Goal: Transaction & Acquisition: Purchase product/service

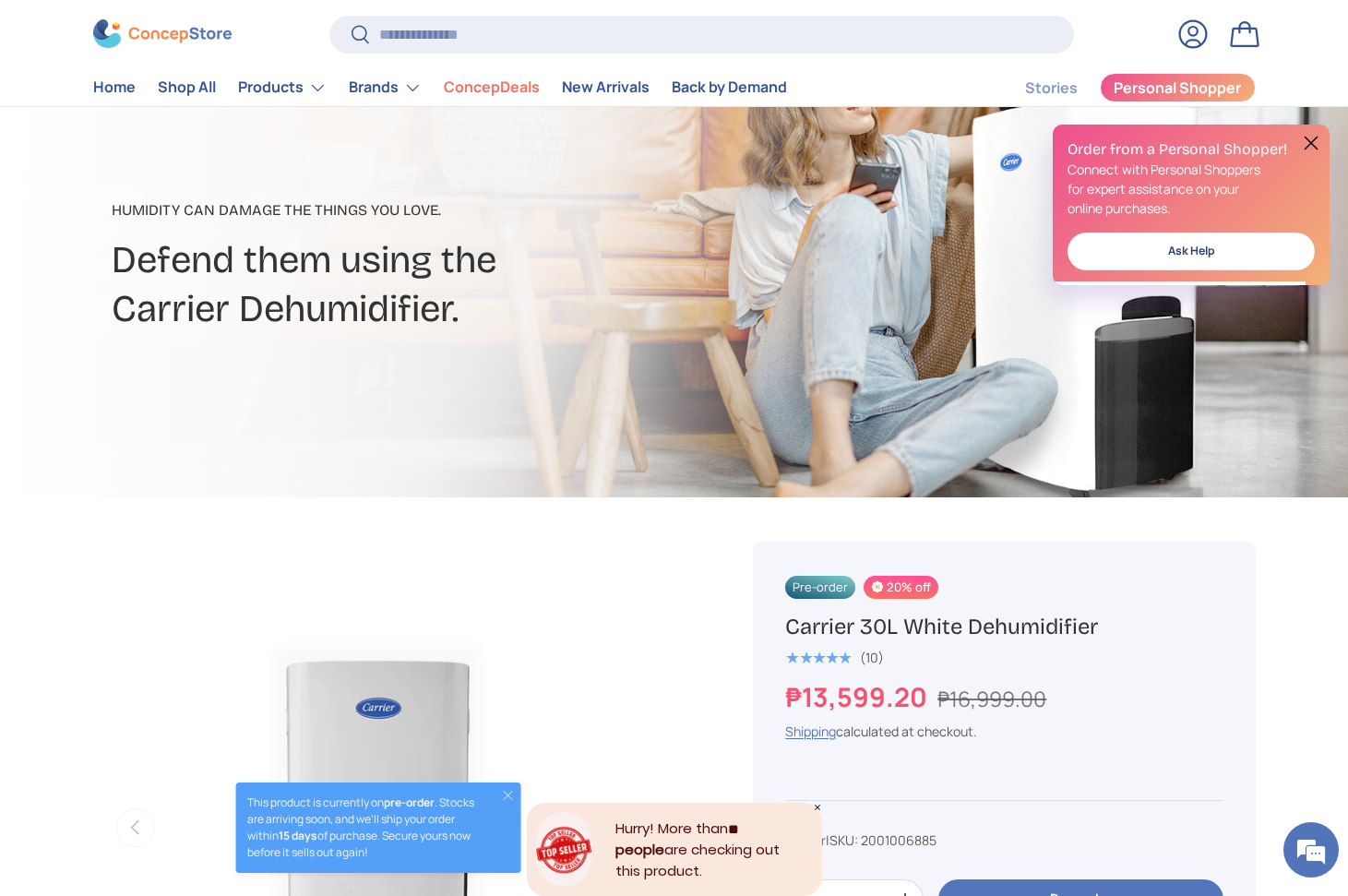
scroll to position [613, 0]
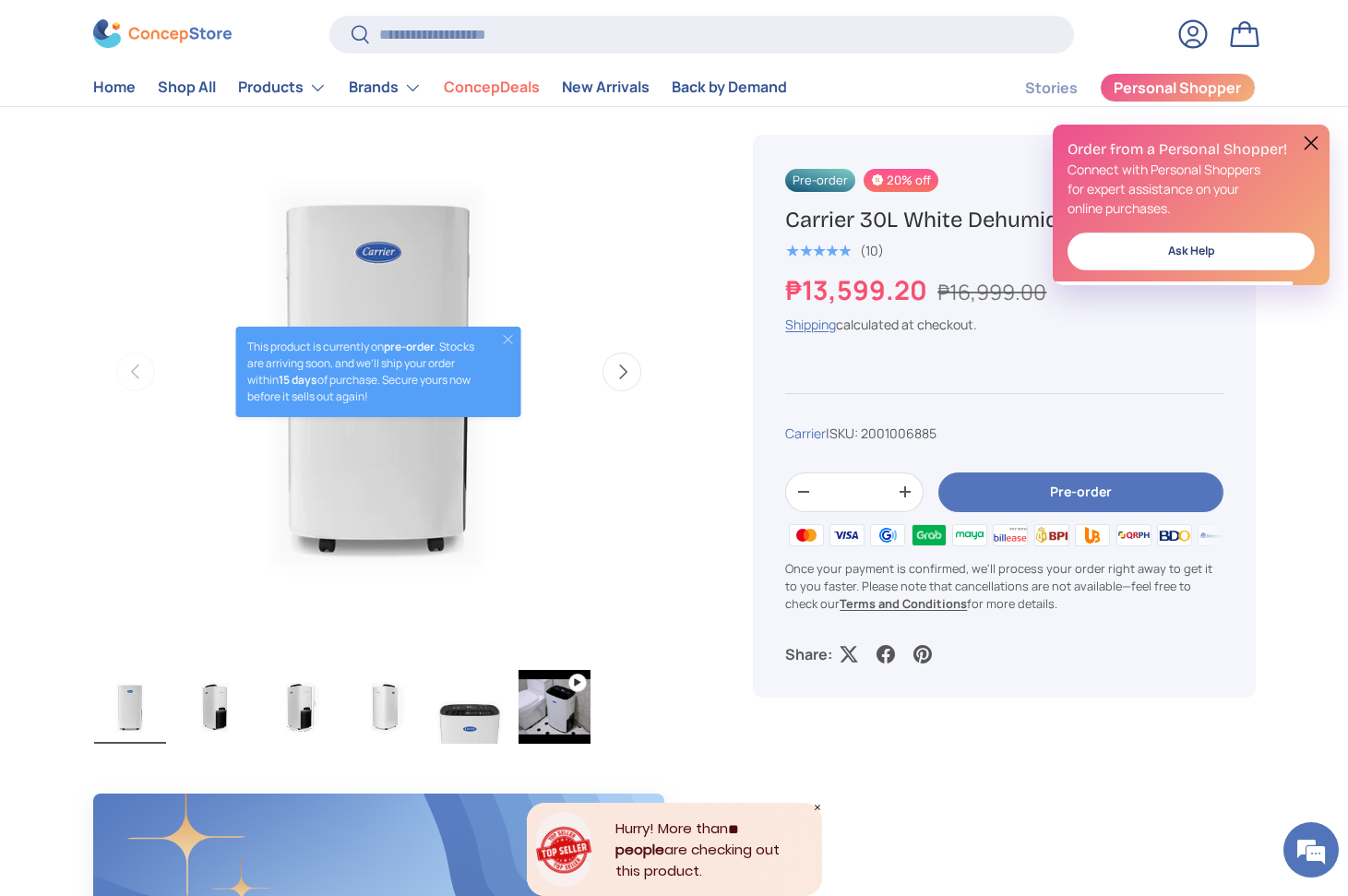
drag, startPoint x: 1265, startPoint y: 462, endPoint x: 1275, endPoint y: 453, distance: 13.5
click at [1318, 141] on button at bounding box center [1311, 143] width 22 height 22
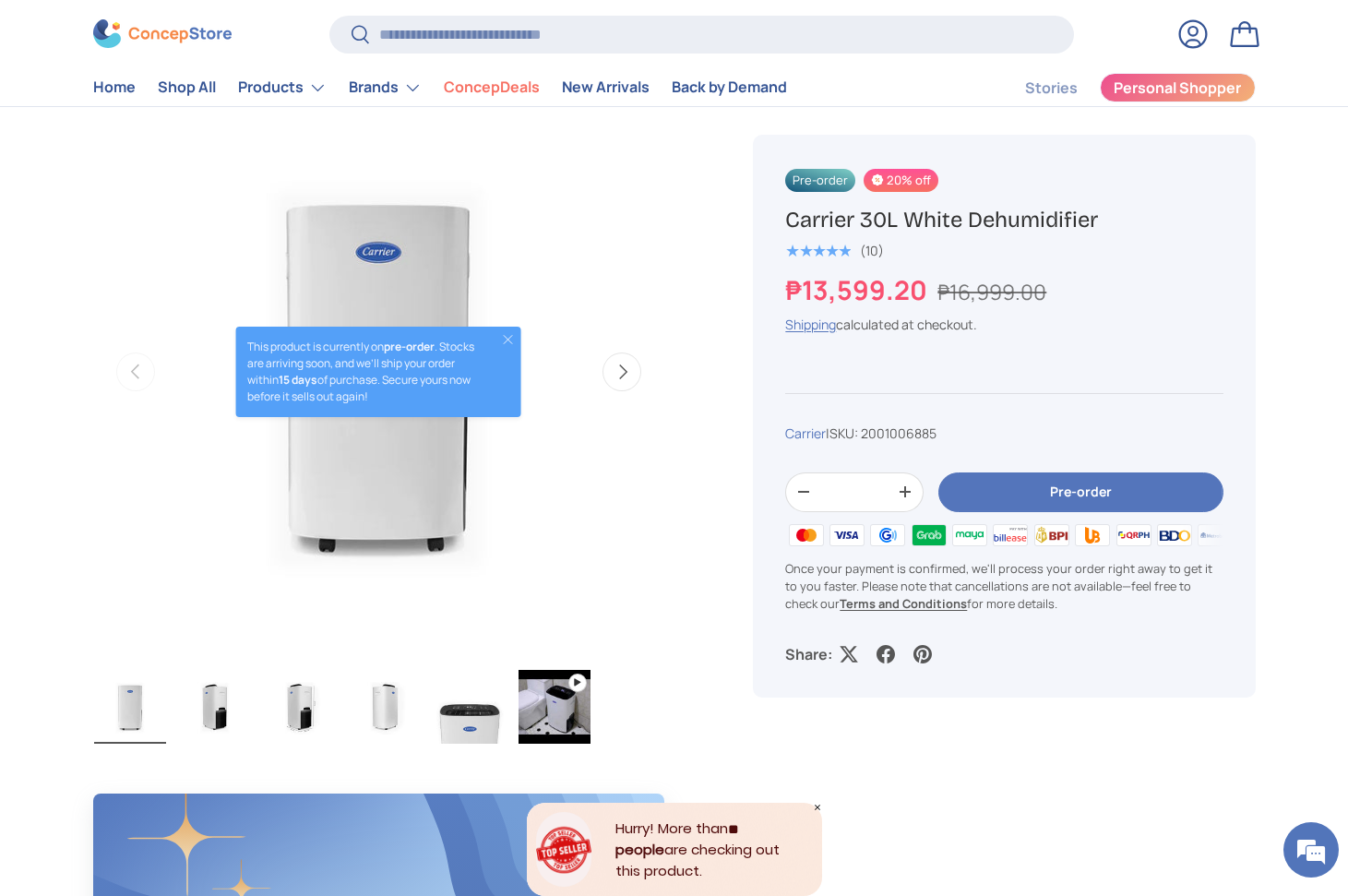
scroll to position [0, 0]
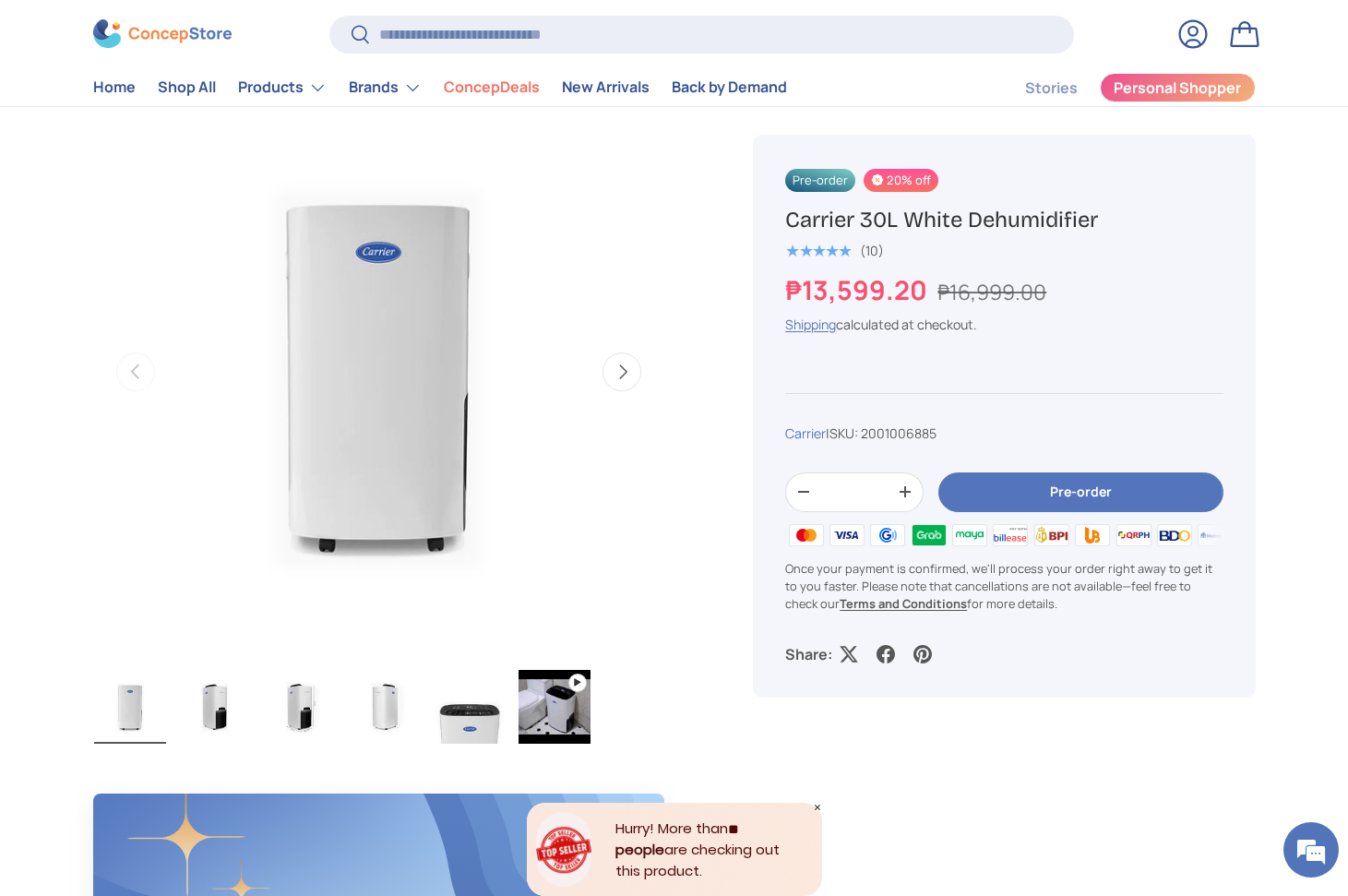
click at [1087, 506] on button "Pre-order" at bounding box center [1080, 491] width 284 height 40
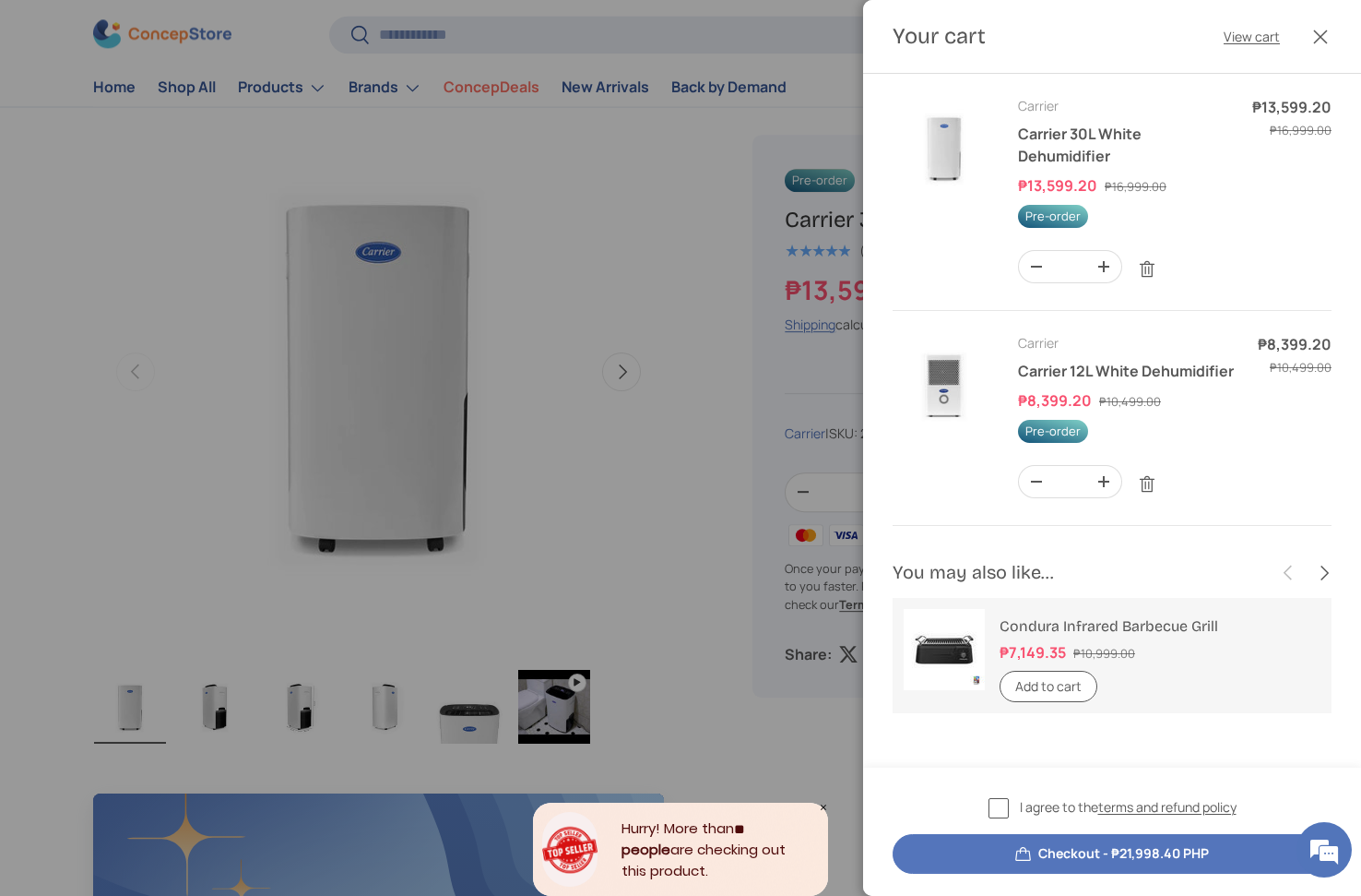
click at [698, 233] on div at bounding box center [680, 448] width 1361 height 896
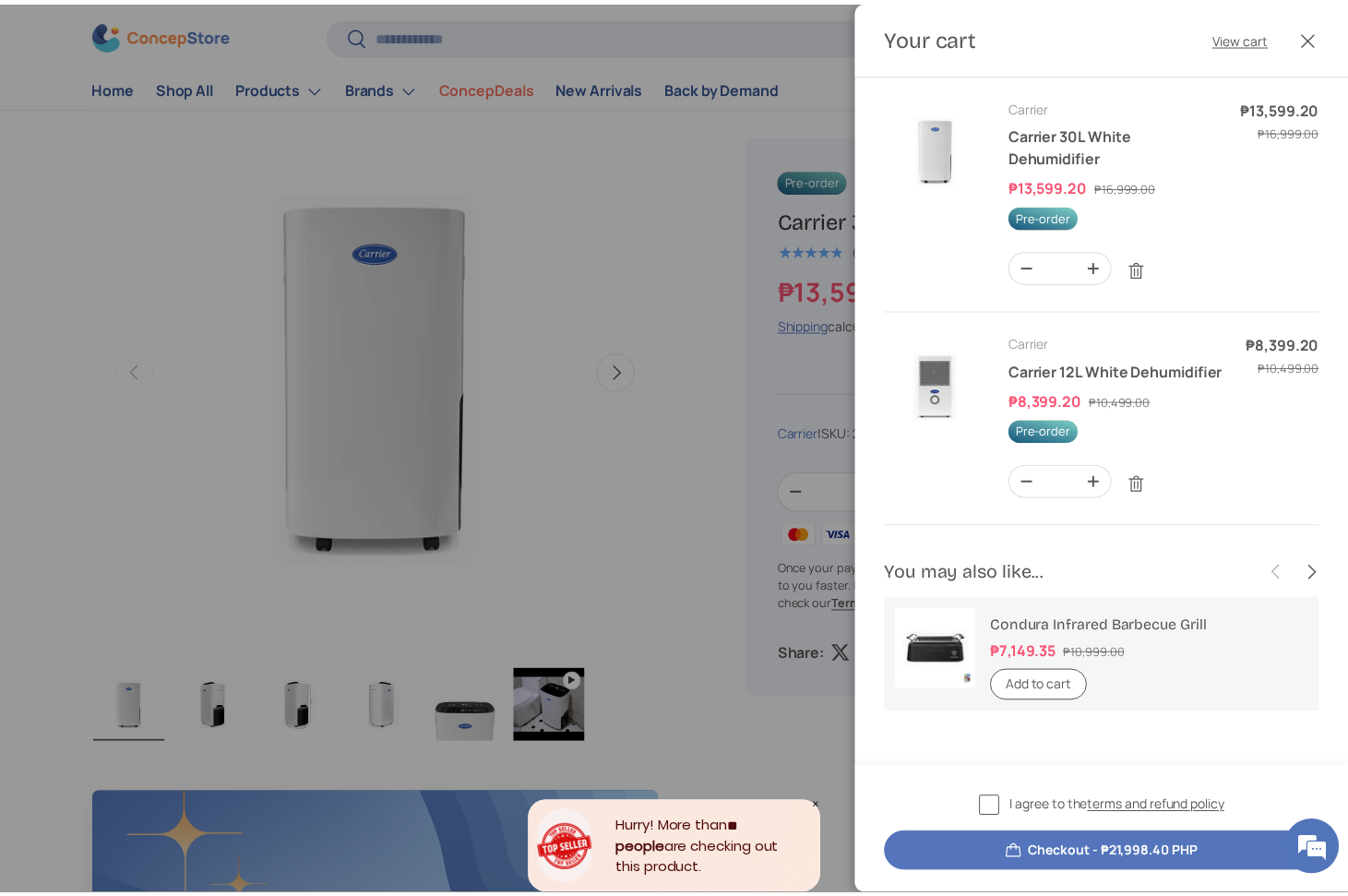
scroll to position [613, 0]
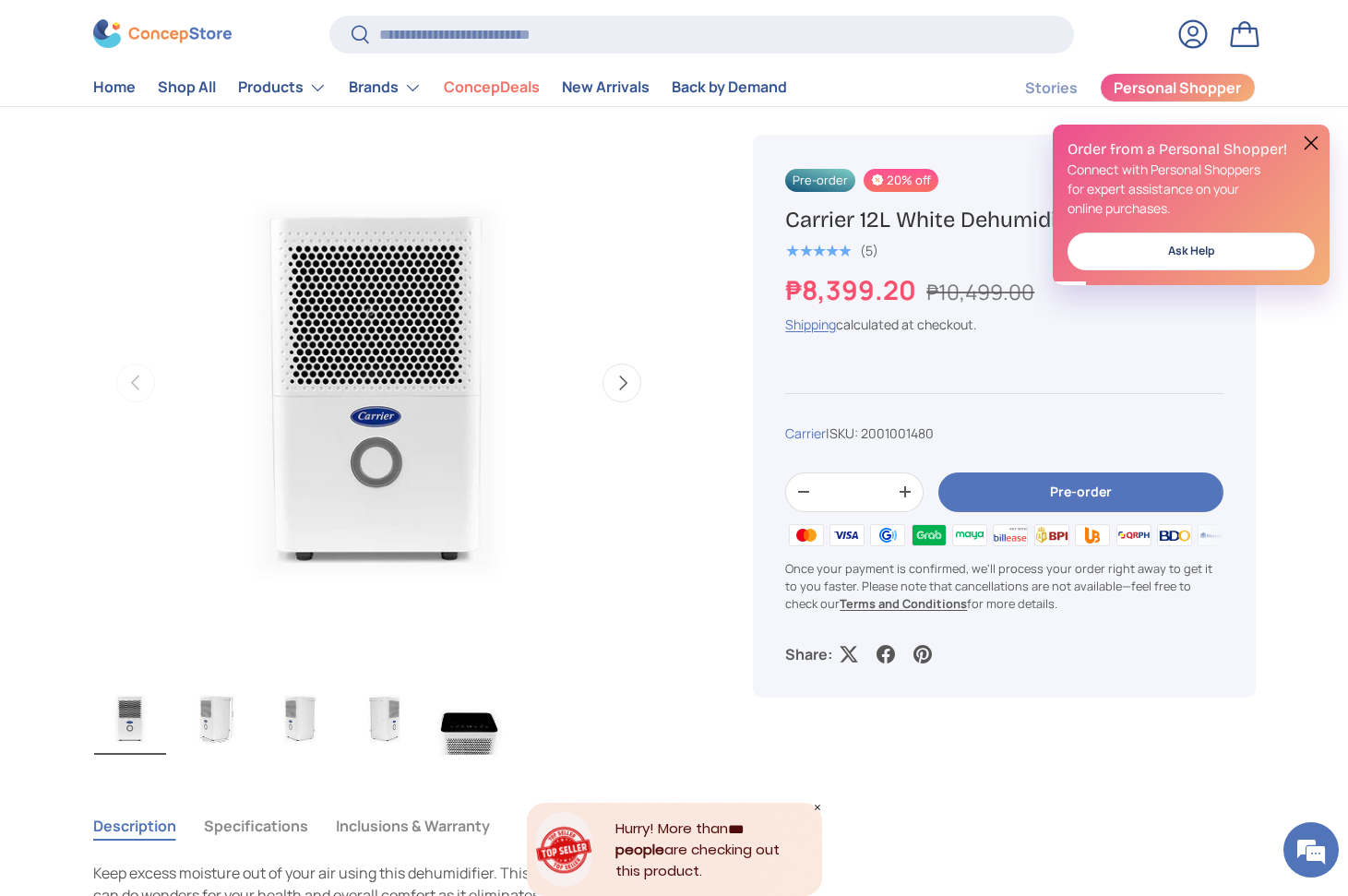
scroll to position [600, 0]
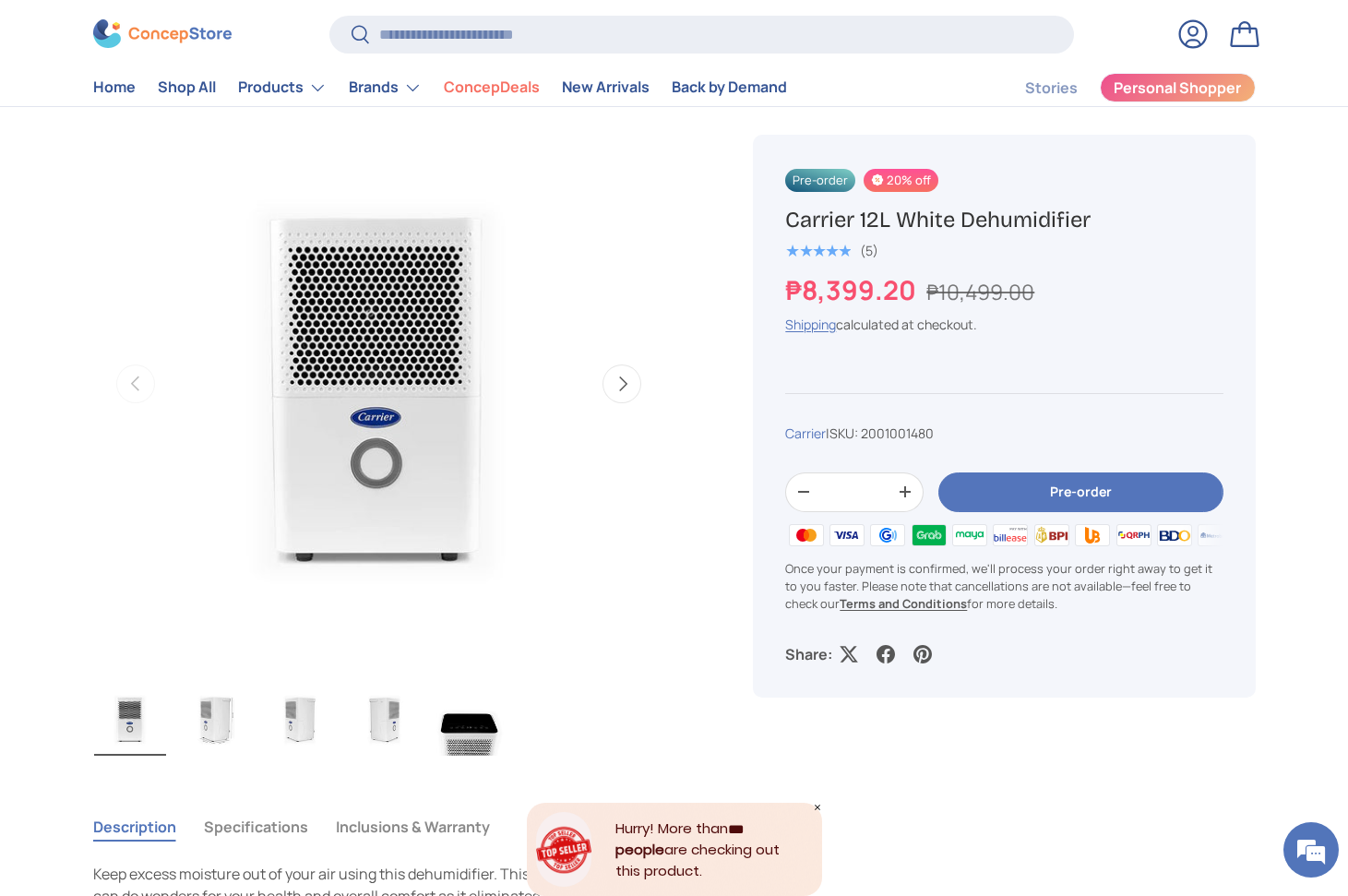
click at [1181, 424] on div "Carrier | SKU: 2001001480" at bounding box center [1003, 433] width 437 height 19
click at [1036, 503] on button "Pre-order" at bounding box center [1080, 491] width 284 height 40
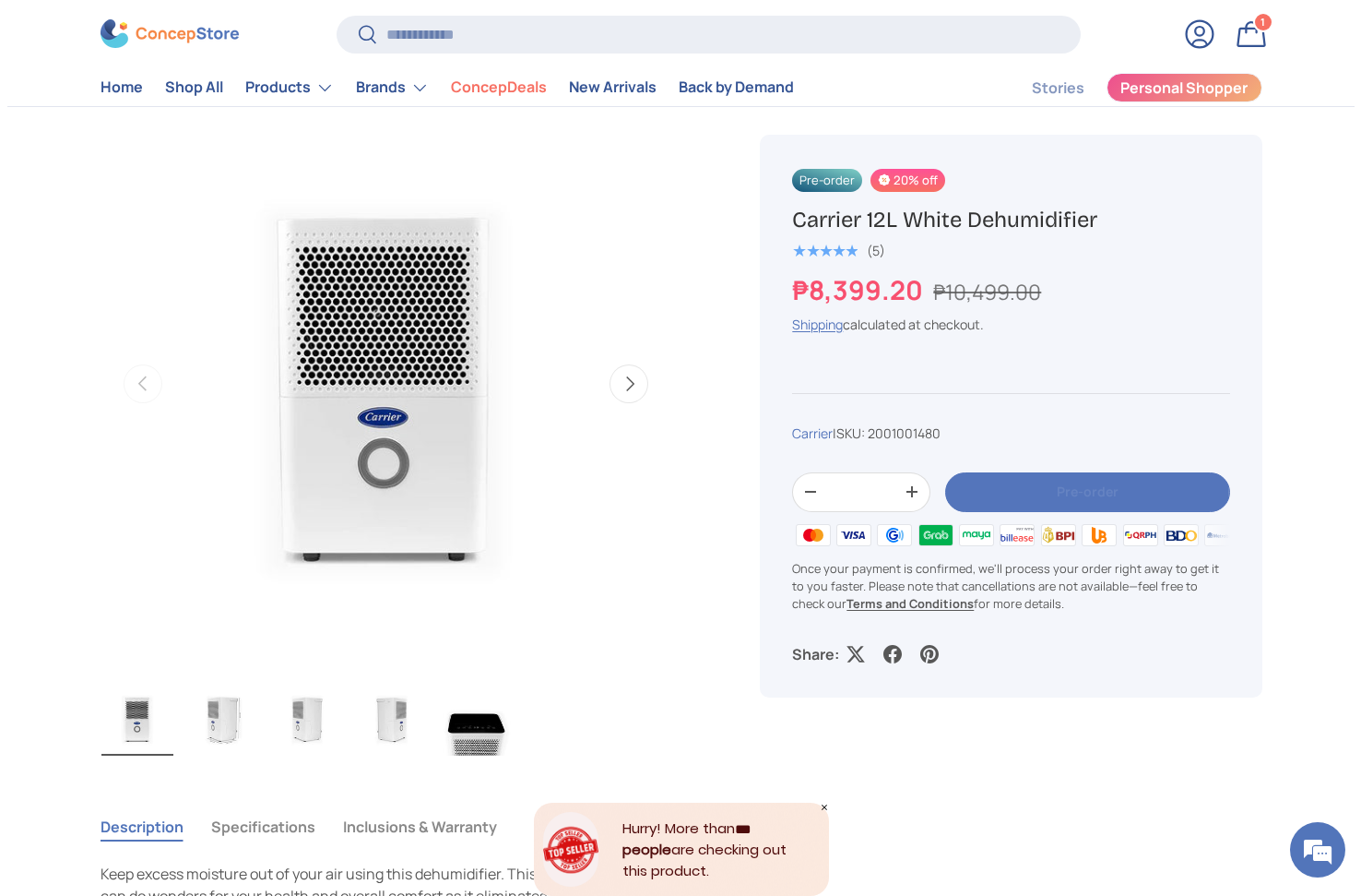
scroll to position [0, 0]
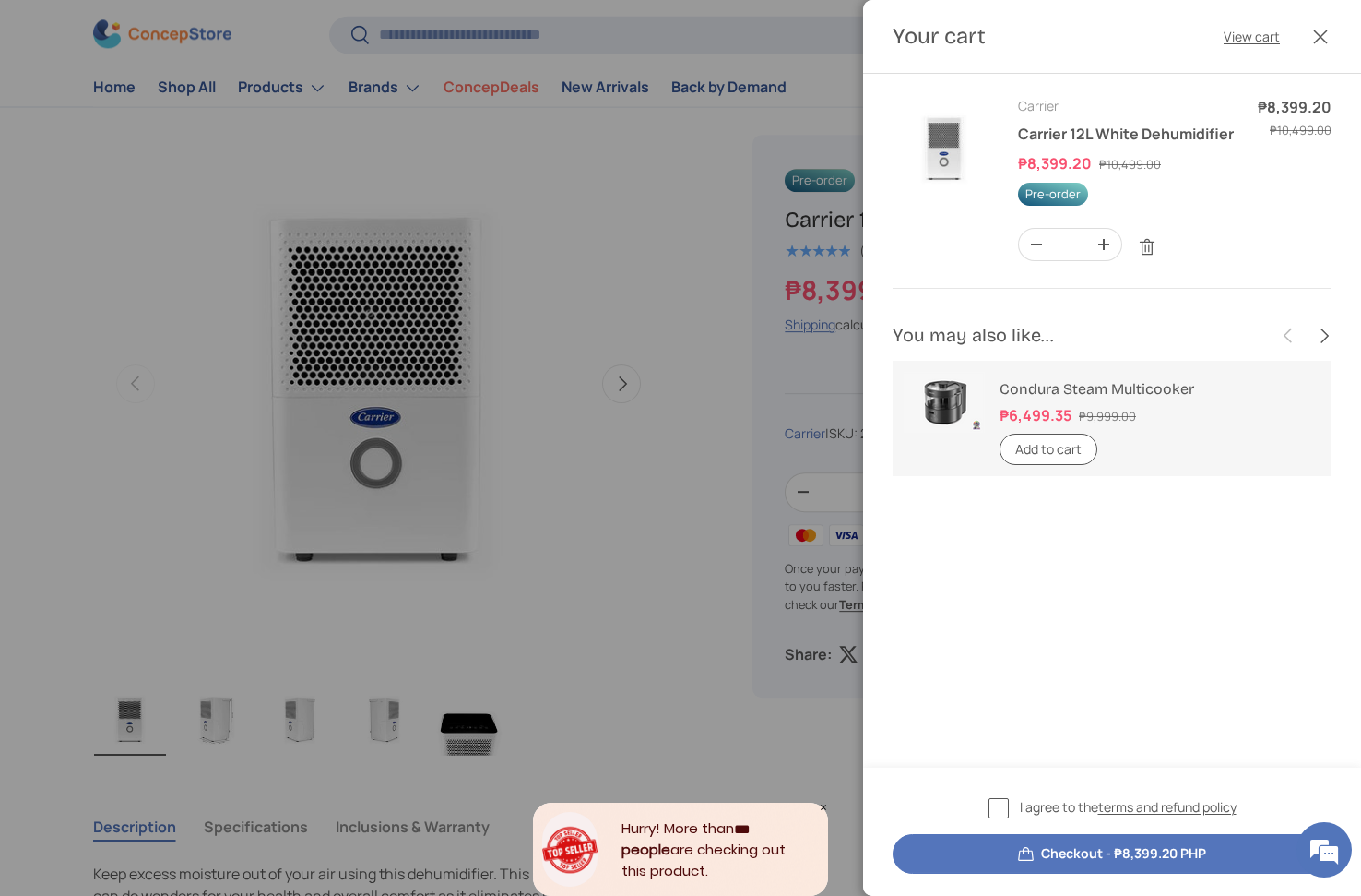
click at [748, 308] on div at bounding box center [680, 448] width 1361 height 896
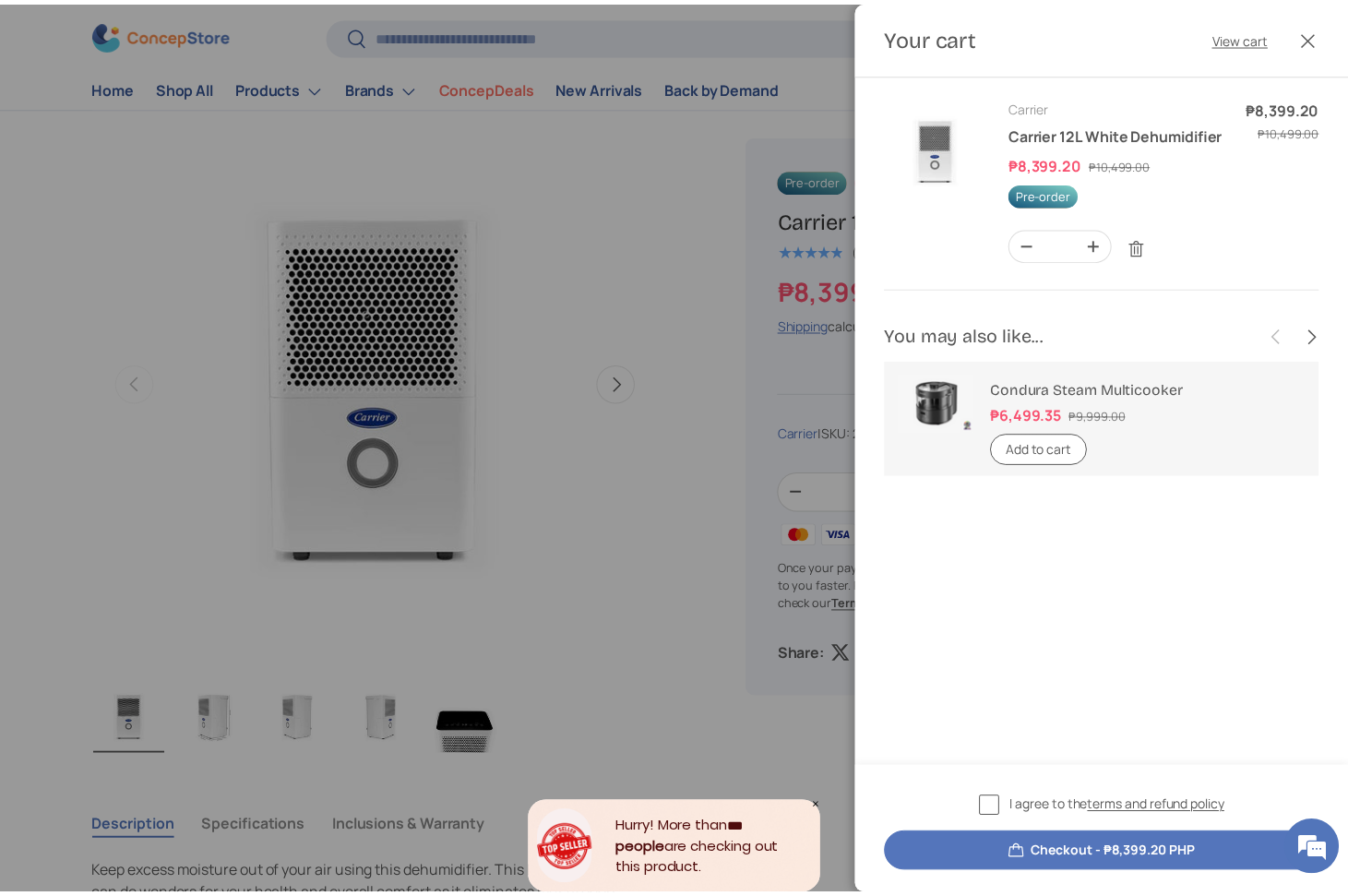
scroll to position [600, 0]
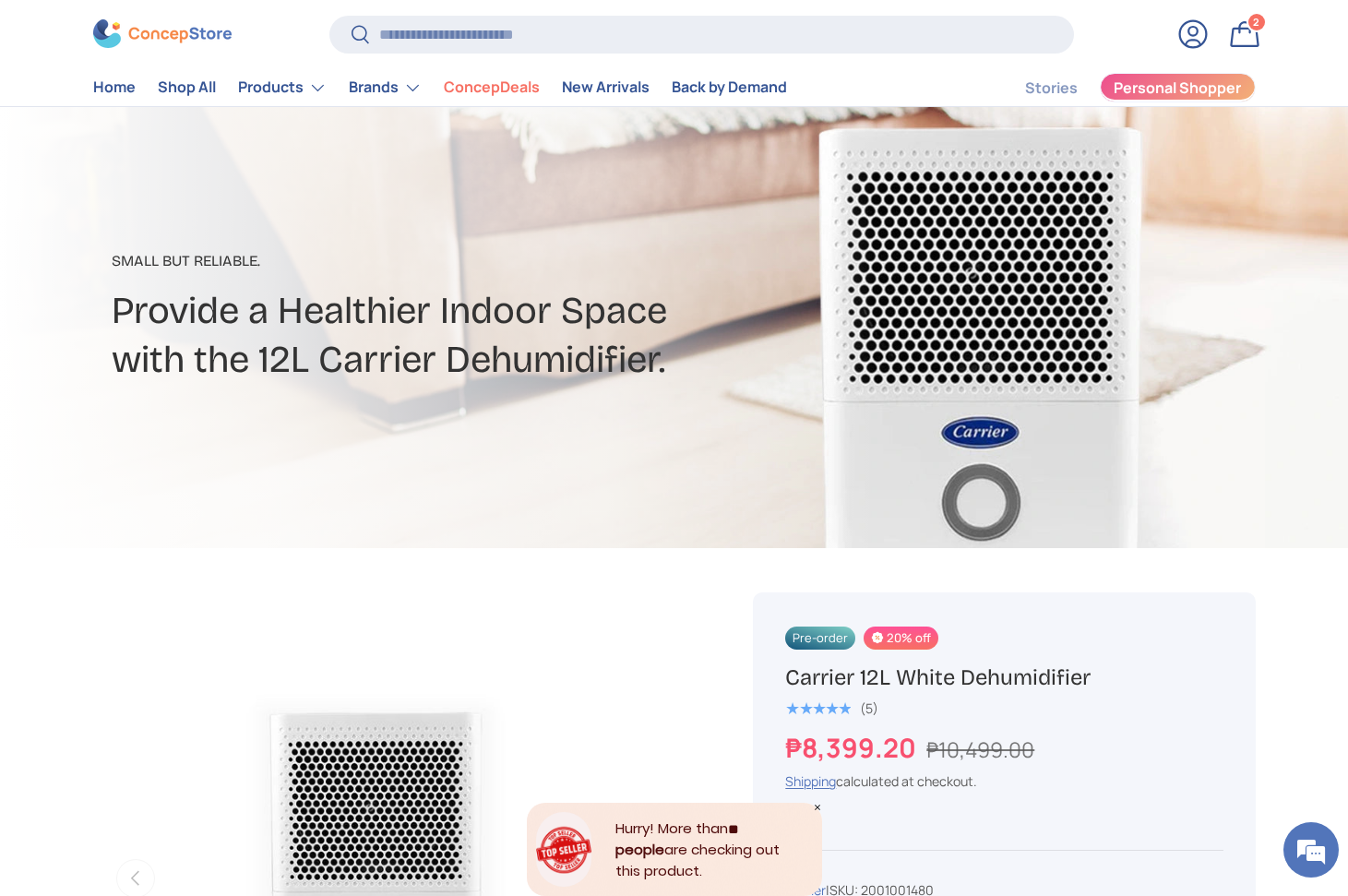
scroll to position [108, 0]
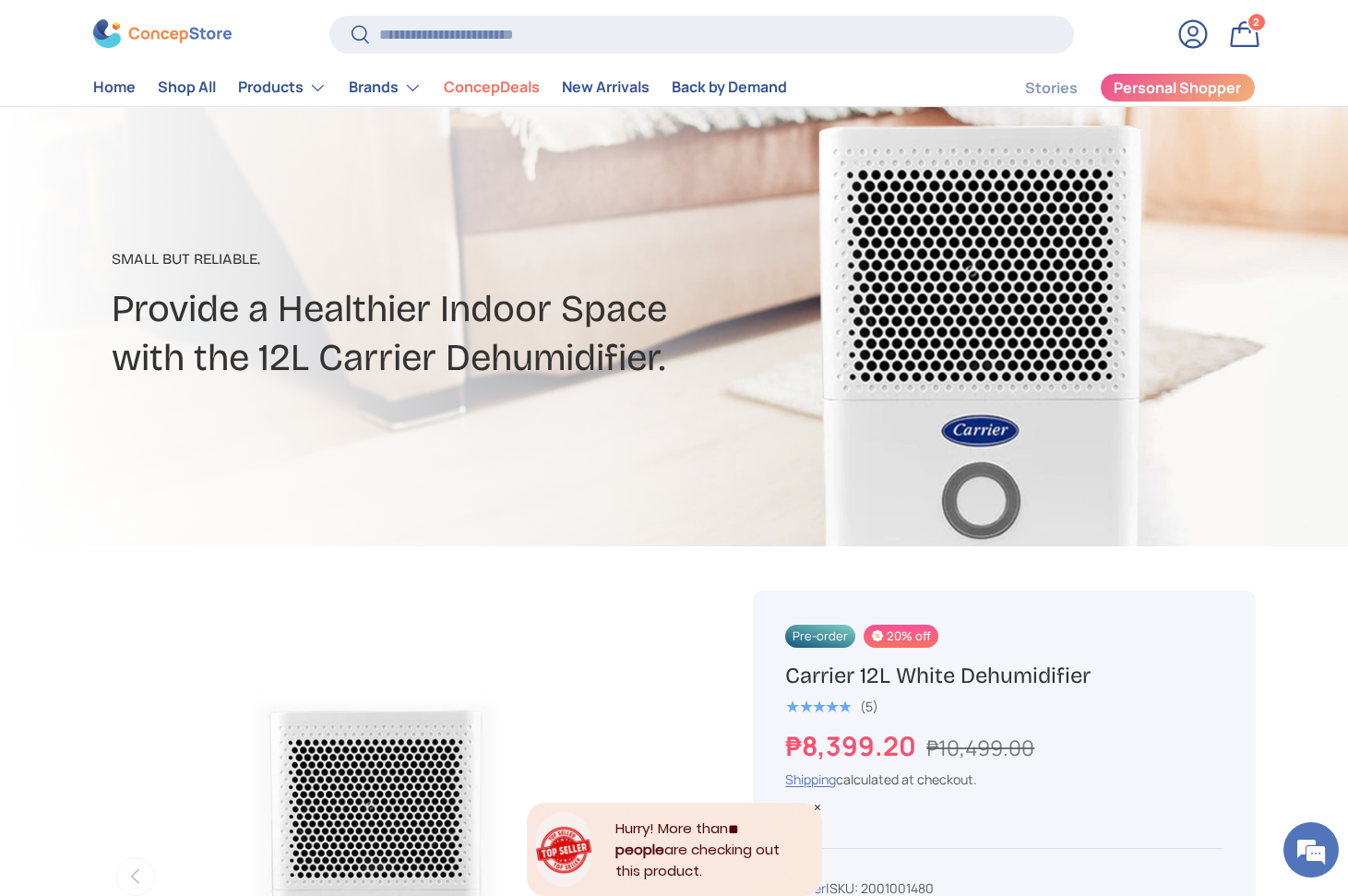
click at [1239, 40] on link "Bag 2 2 items" at bounding box center [1245, 34] width 41 height 41
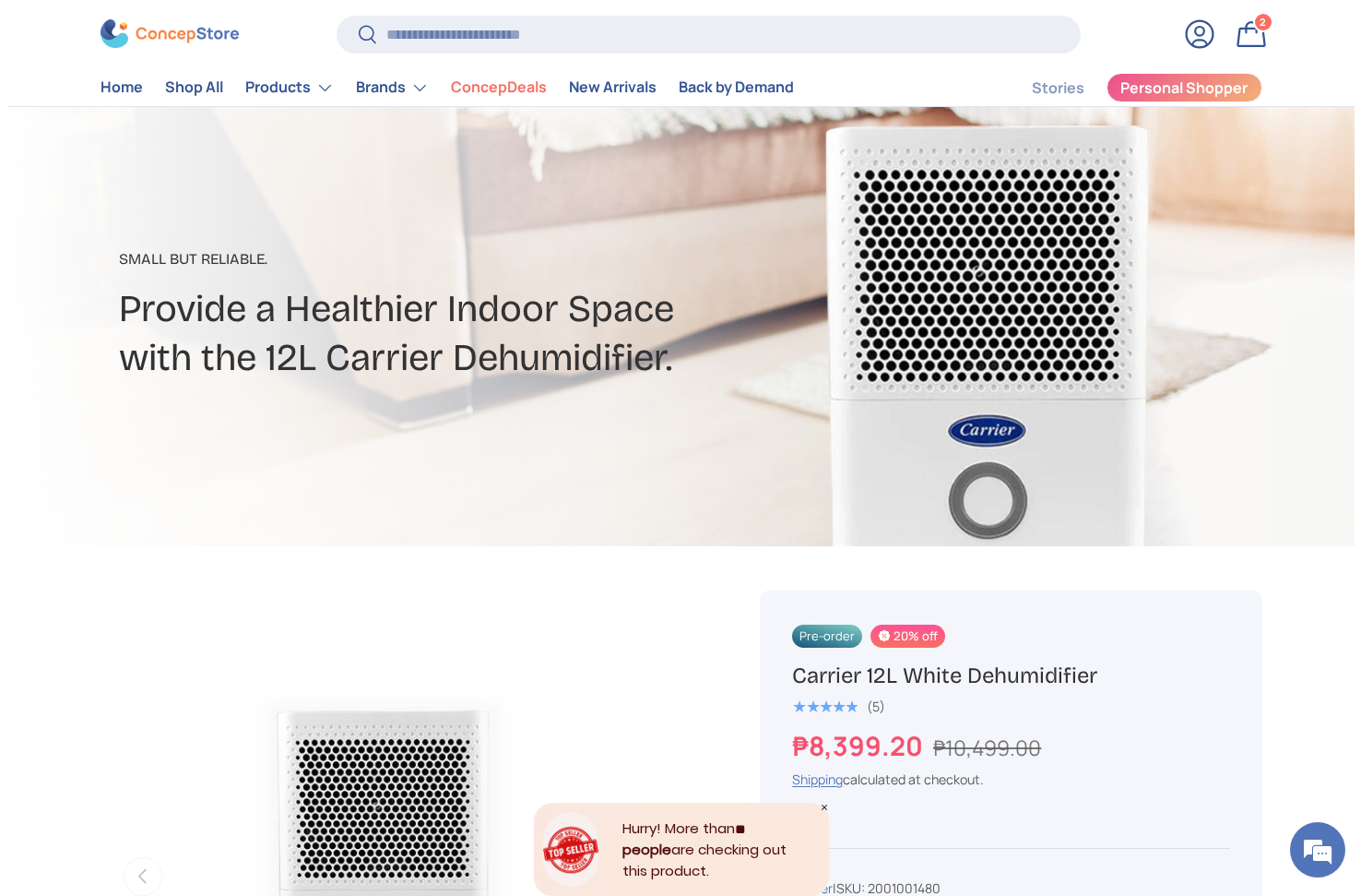
scroll to position [0, 0]
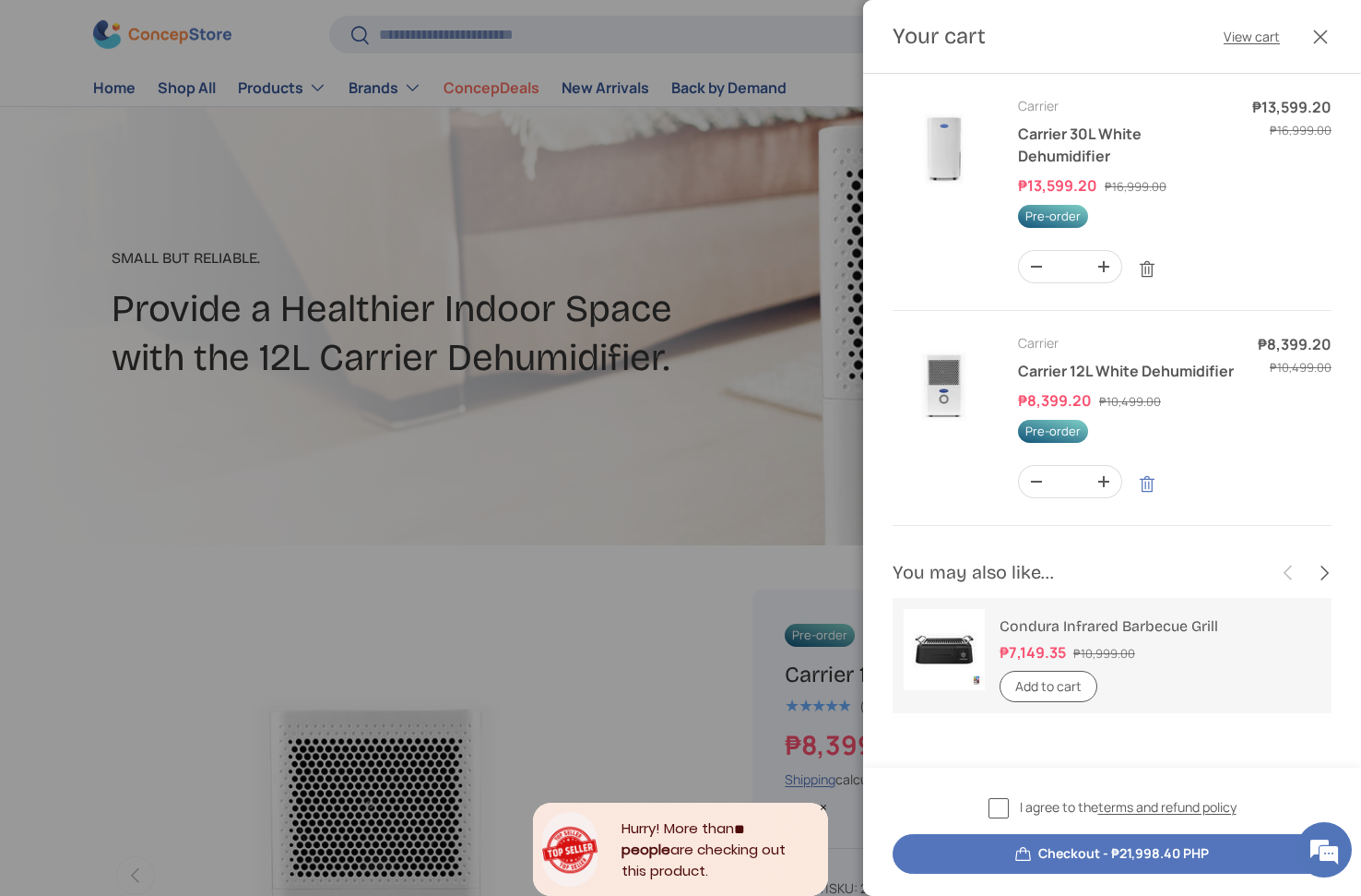
click at [1139, 475] on link "Remove" at bounding box center [1147, 484] width 35 height 35
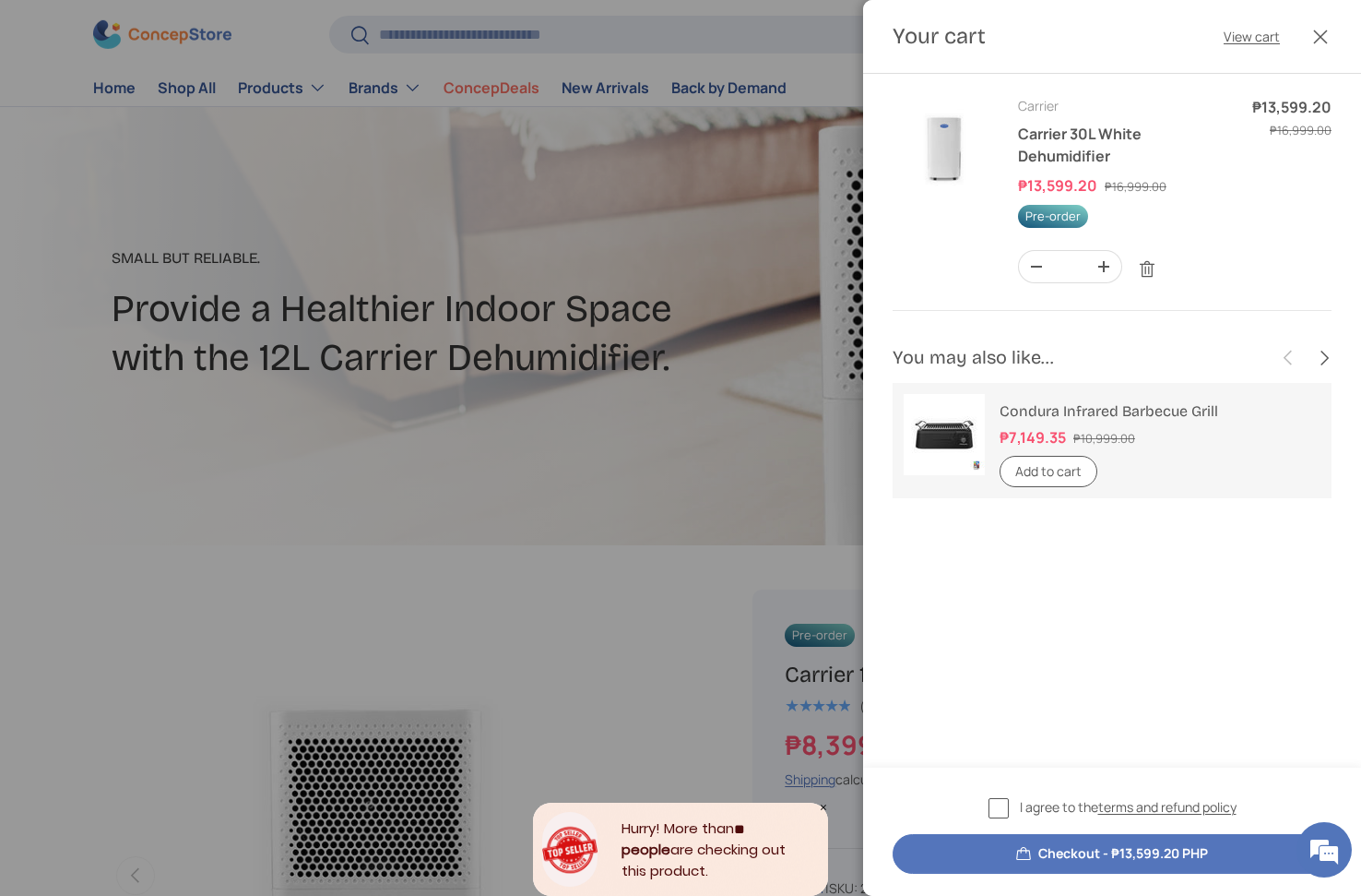
click at [1113, 843] on button "Checkout - ₱13,599.20 PHP" at bounding box center [1112, 853] width 439 height 40
click at [1001, 808] on label "I agree to the terms and refund policy" at bounding box center [1112, 807] width 248 height 21
click at [1040, 852] on button "Checkout - ₱13,599.20 PHP" at bounding box center [1112, 853] width 439 height 40
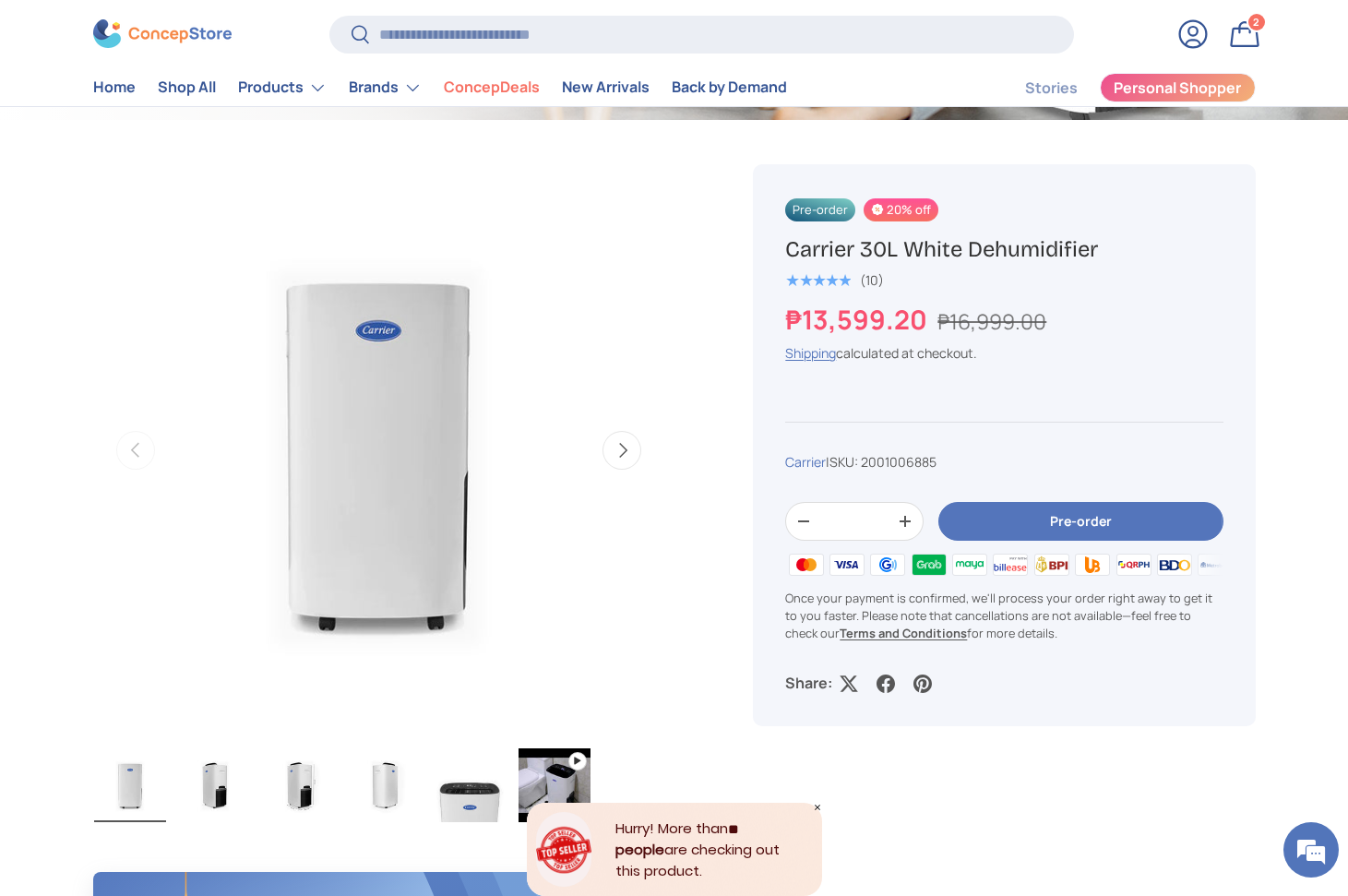
scroll to position [533, 0]
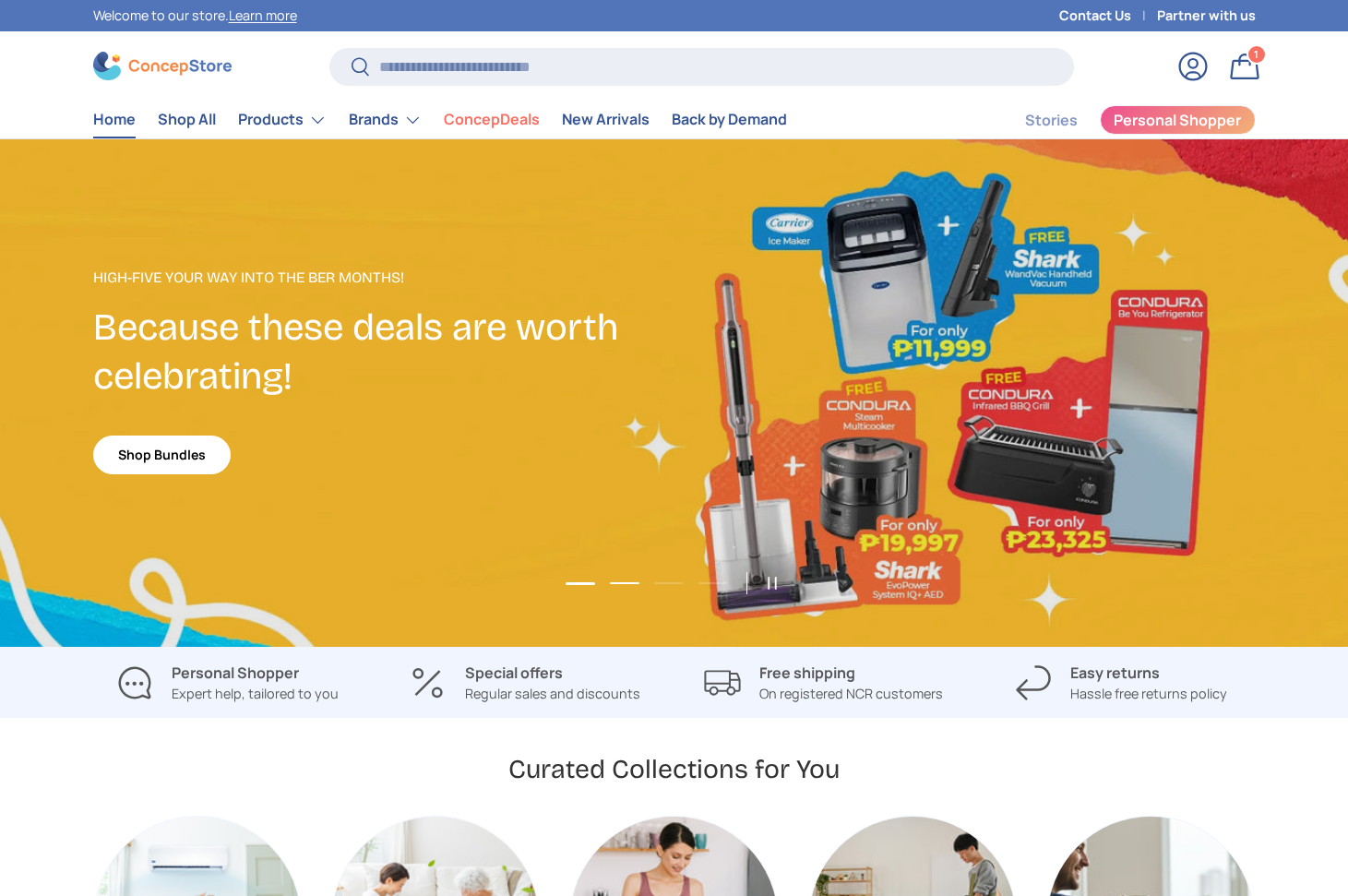
click at [604, 581] on button "Load slide 2 of 4" at bounding box center [625, 583] width 41 height 27
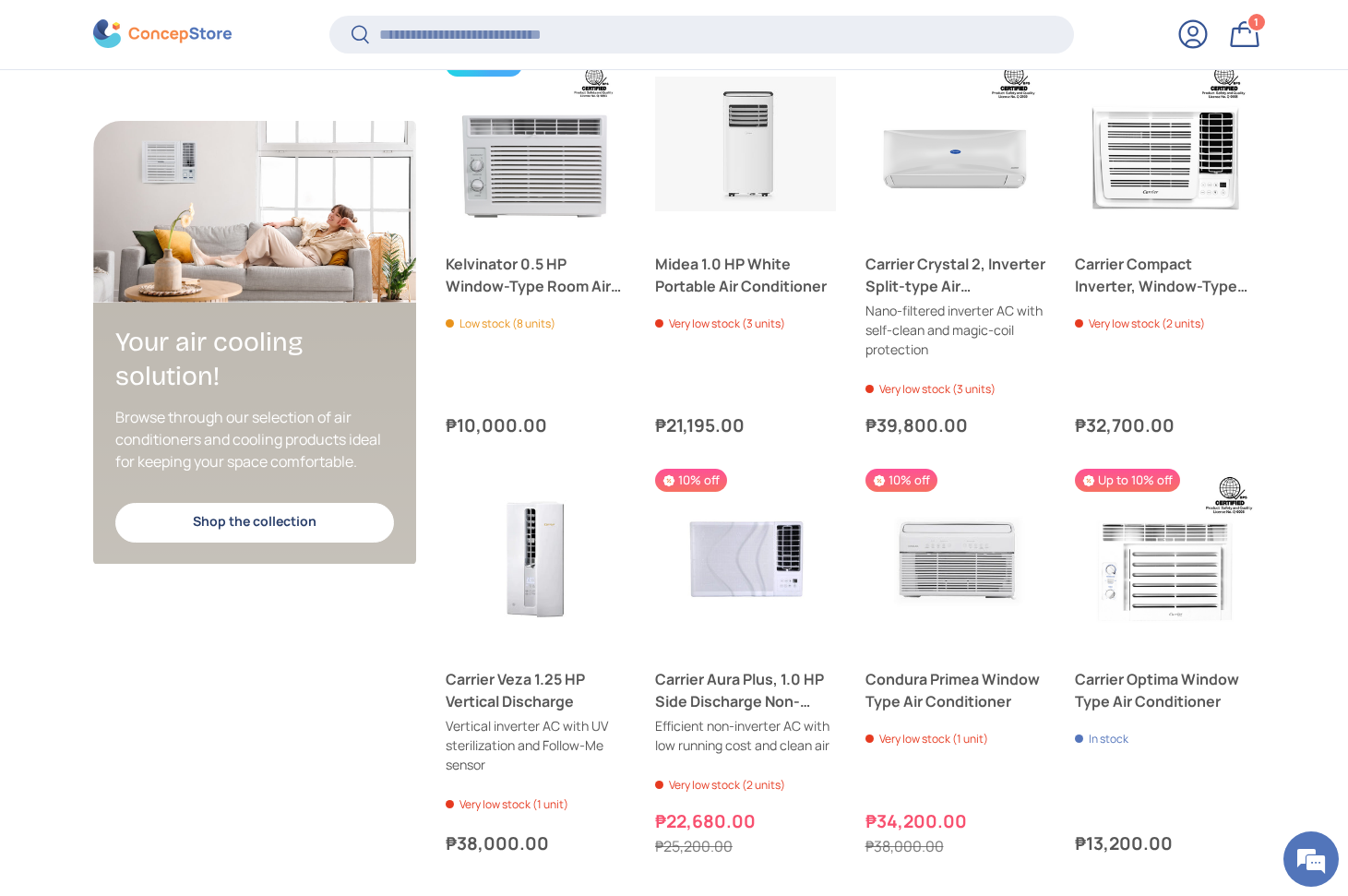
scroll to position [3460, 7544]
